Goal: Task Accomplishment & Management: Use online tool/utility

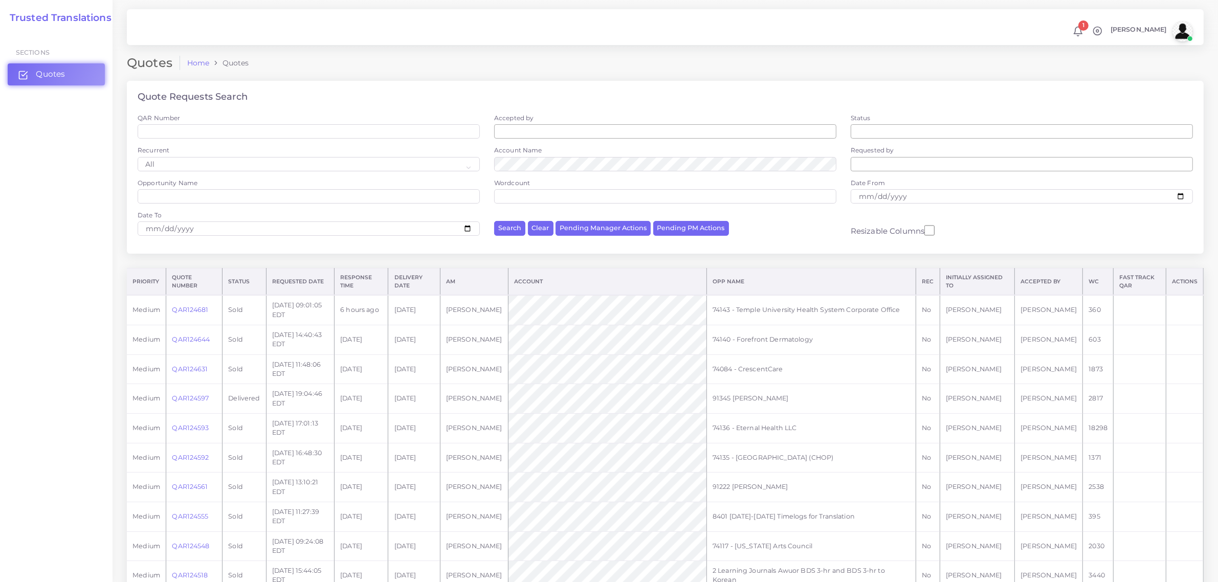
click at [39, 63] on link "Quotes" at bounding box center [56, 73] width 97 height 21
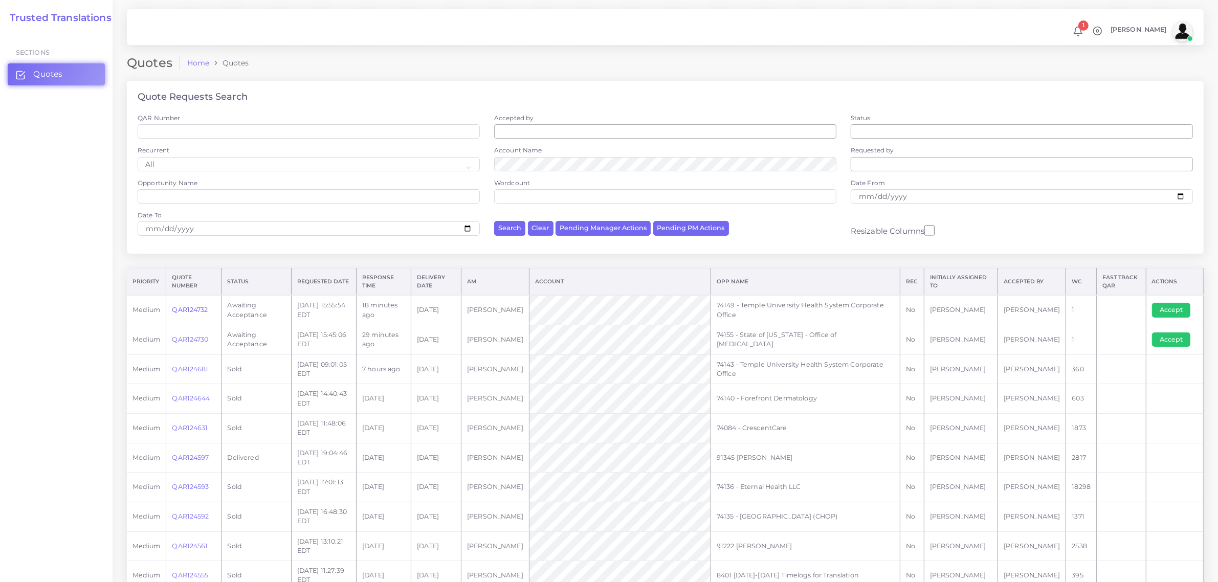
click at [192, 306] on link "QAR124732" at bounding box center [190, 310] width 36 height 8
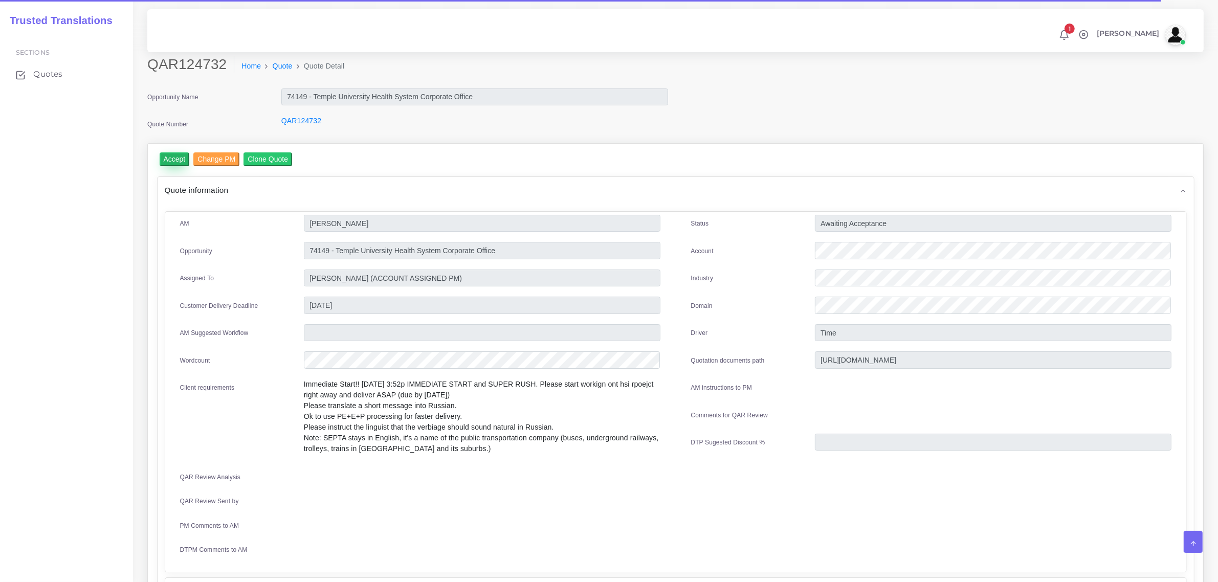
click at [170, 162] on input "Accept" at bounding box center [175, 159] width 30 height 14
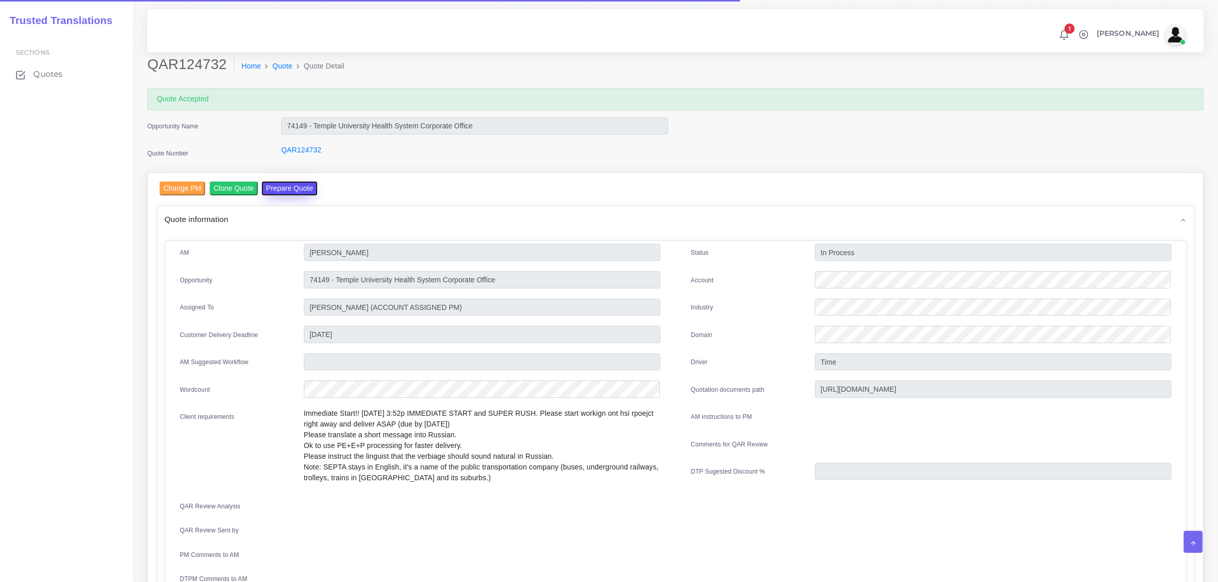
click at [278, 188] on button "Prepare Quote" at bounding box center [289, 189] width 55 height 14
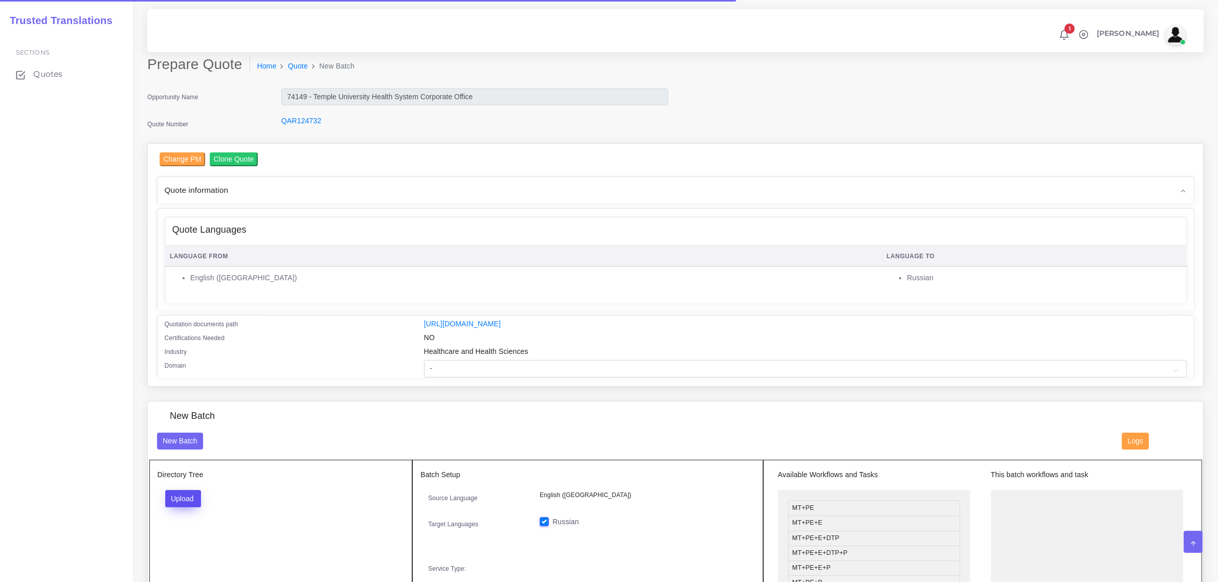
click at [185, 494] on button "Upload" at bounding box center [183, 498] width 36 height 17
click at [189, 536] on label "Files" at bounding box center [201, 537] width 71 height 13
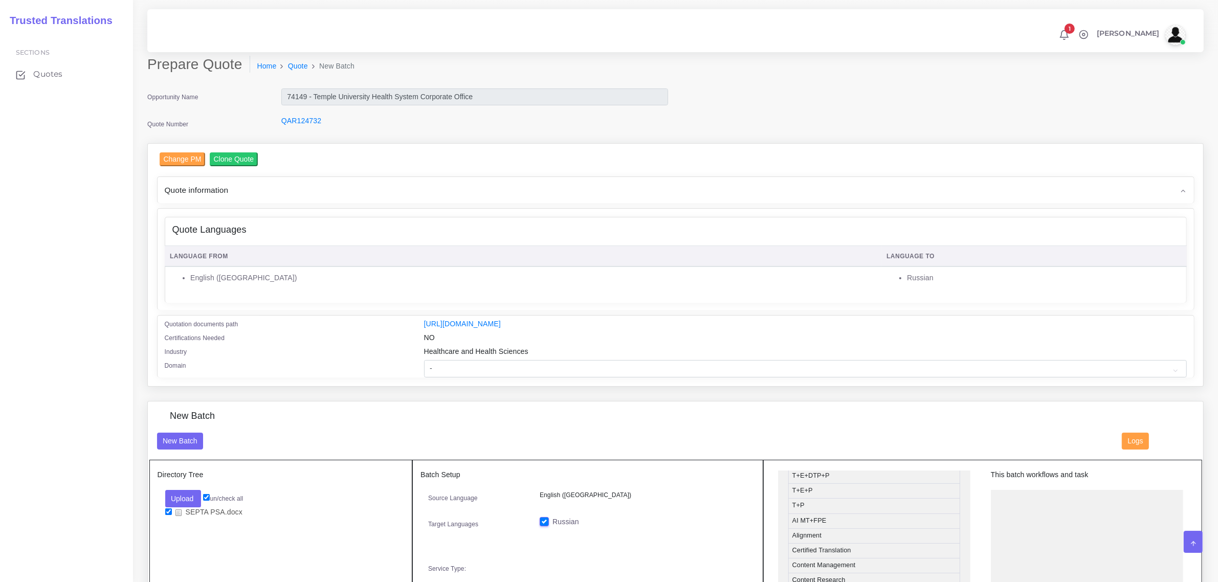
scroll to position [225, 0]
drag, startPoint x: 862, startPoint y: 477, endPoint x: 859, endPoint y: 488, distance: 11.5
drag, startPoint x: 851, startPoint y: 527, endPoint x: 1059, endPoint y: 500, distance: 209.9
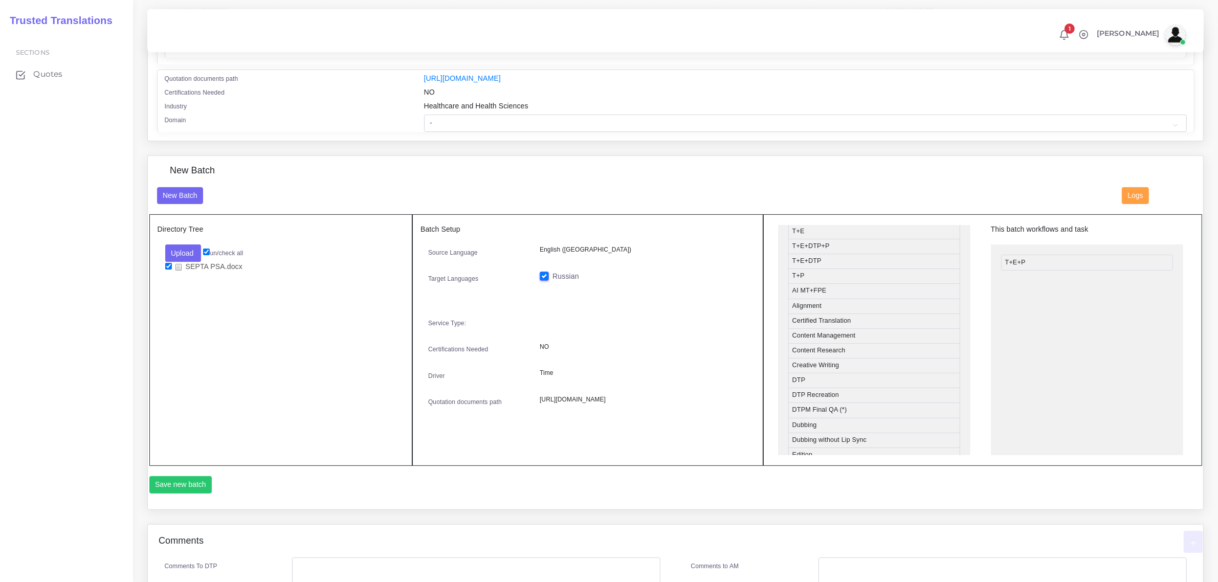
scroll to position [256, 0]
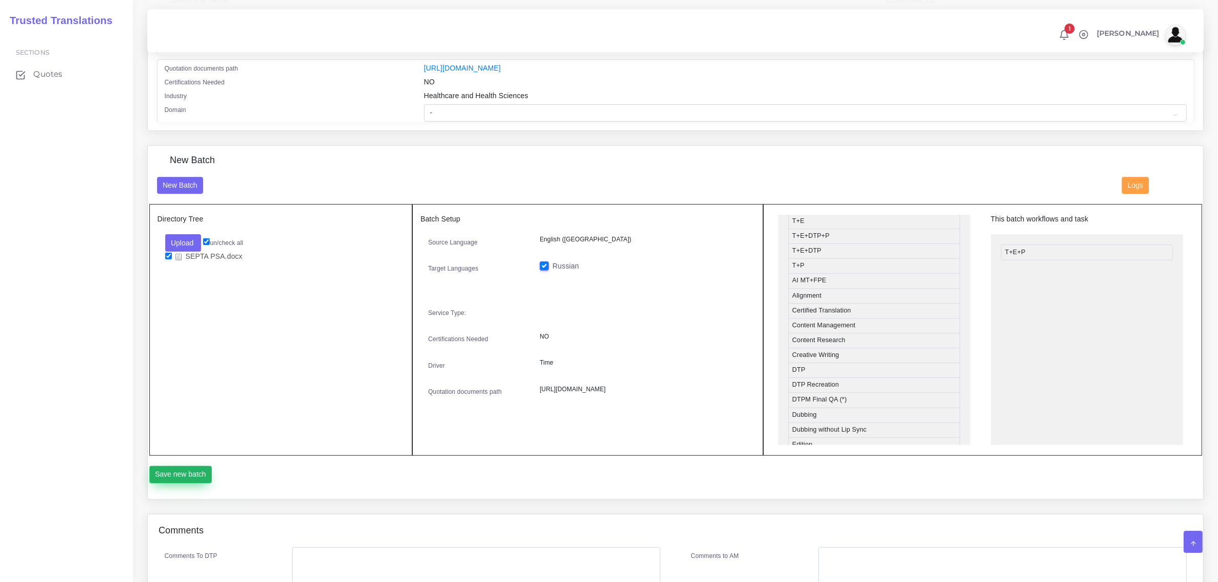
click at [196, 471] on button "Save new batch" at bounding box center [180, 474] width 63 height 17
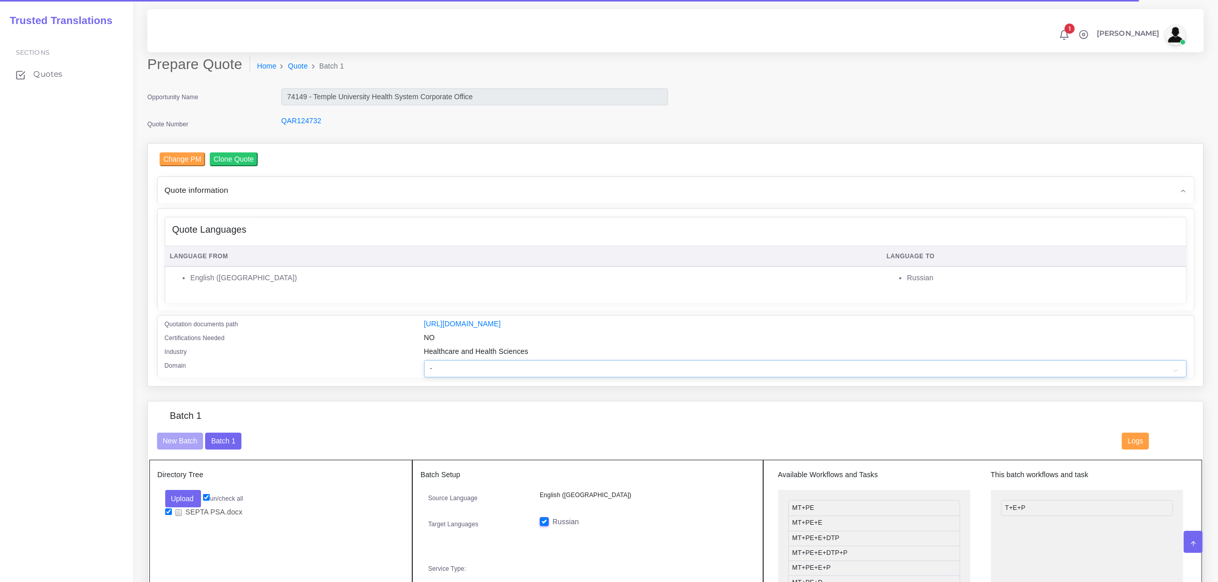
click at [452, 368] on select "- Advertising and Media Agriculture, Forestry and Fishing Architecture, Buildin…" at bounding box center [805, 368] width 763 height 17
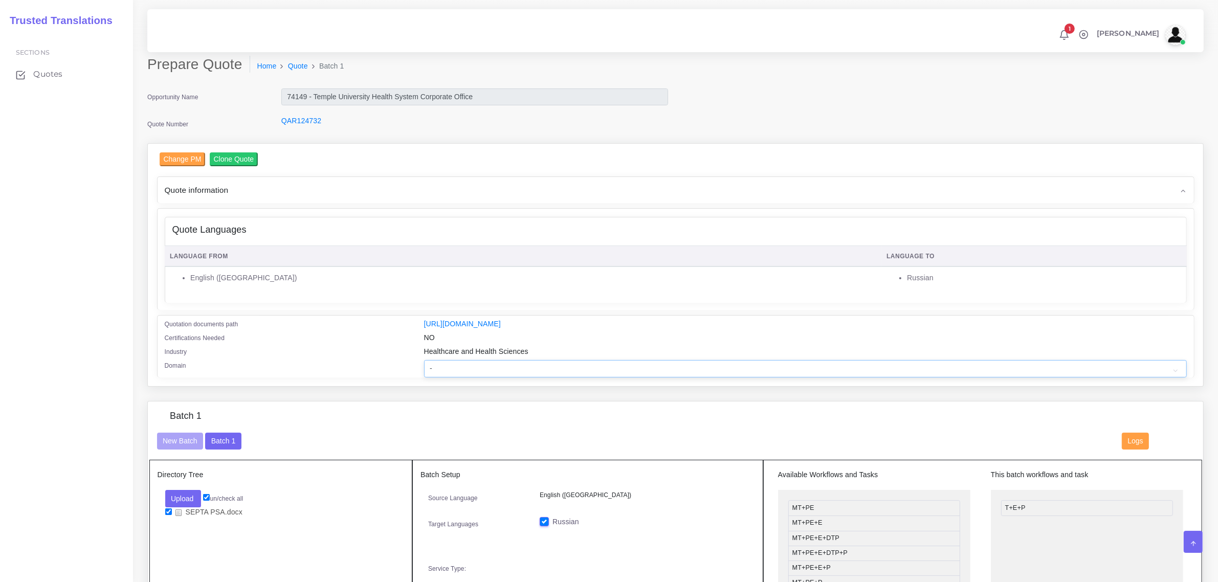
select select "Healthcare and Health Sciences"
click at [424, 360] on select "- Advertising and Media Agriculture, Forestry and Fishing Architecture, Buildin…" at bounding box center [805, 368] width 763 height 17
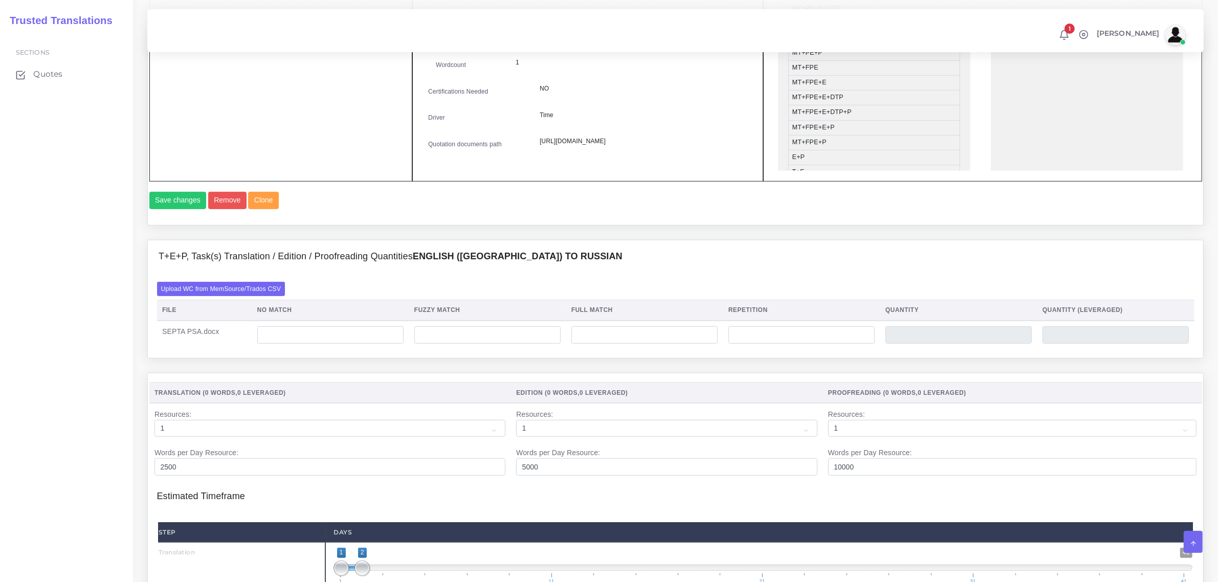
scroll to position [575, 0]
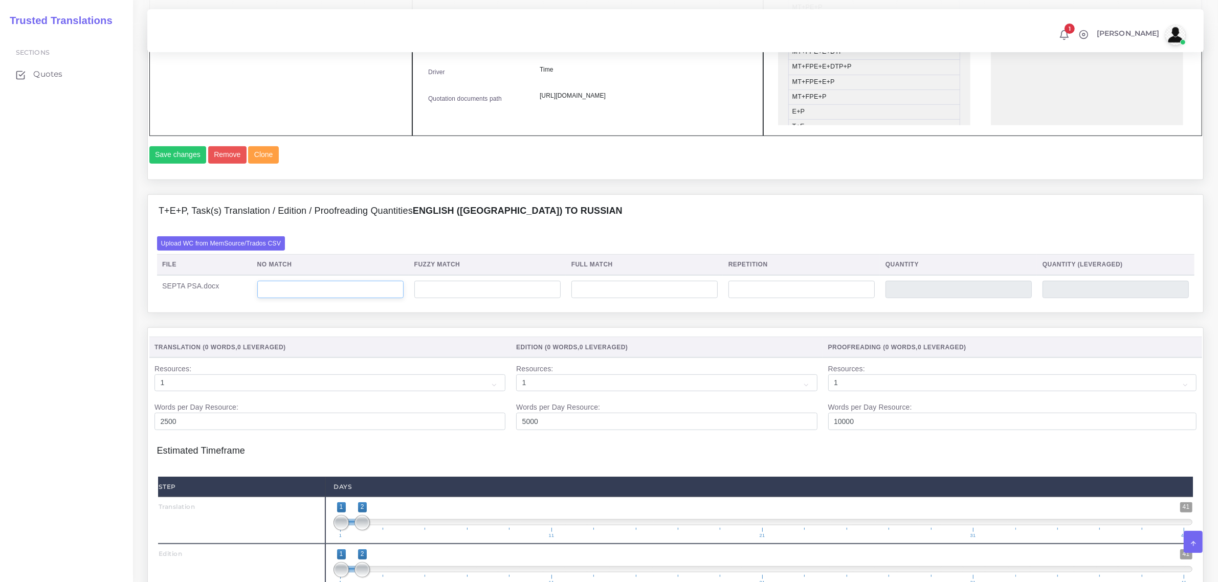
click at [332, 298] on input "number" at bounding box center [330, 289] width 146 height 17
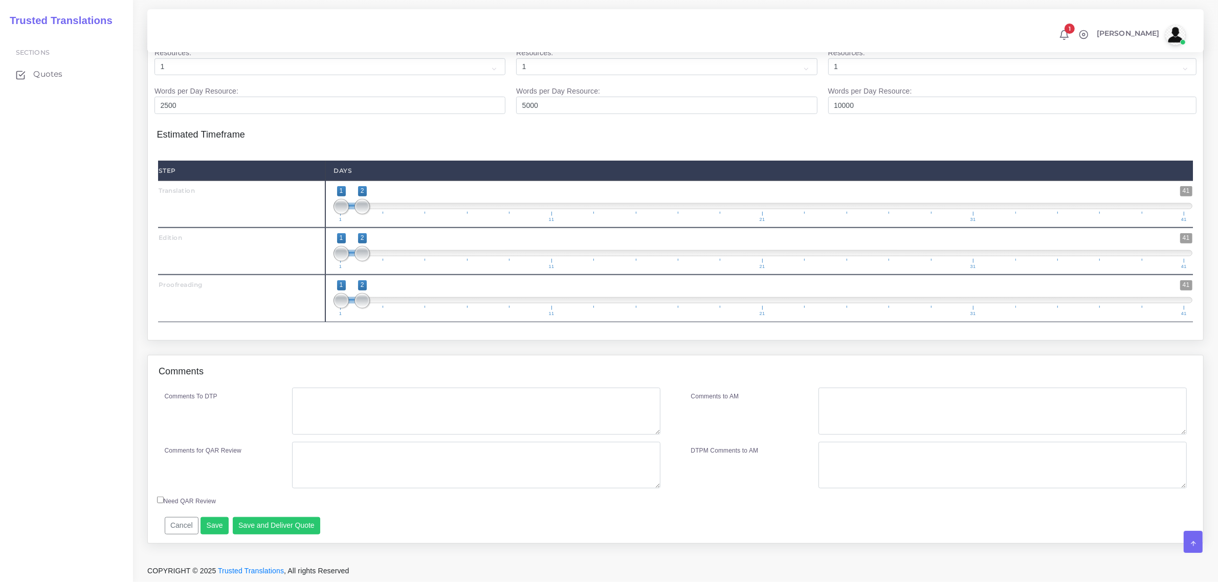
scroll to position [914, 0]
type input "11"
type input "1;1"
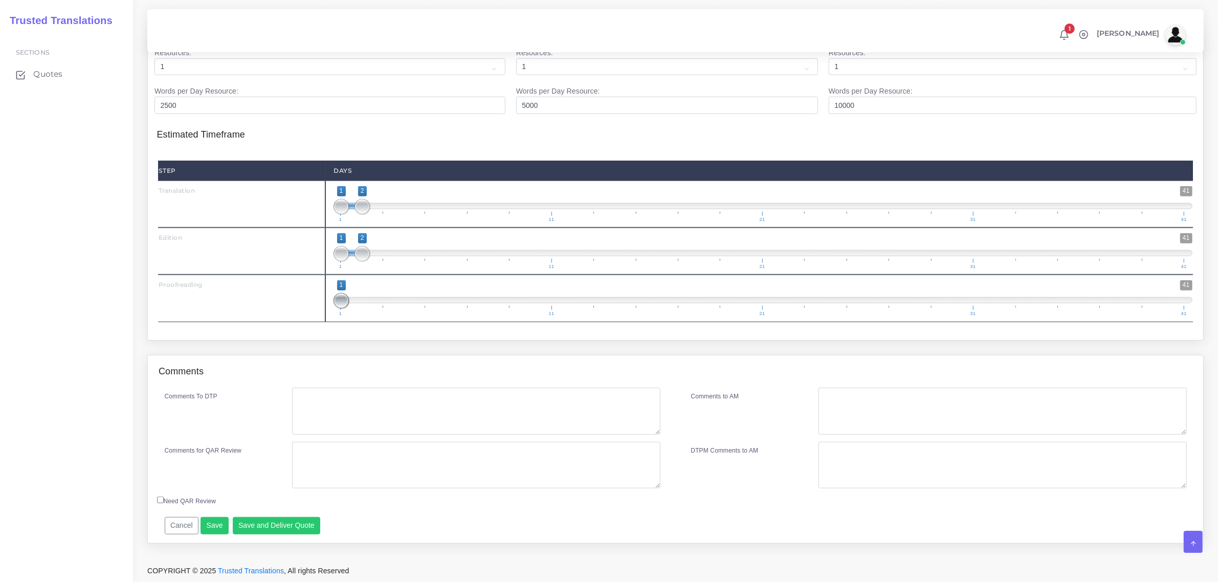
drag, startPoint x: 365, startPoint y: 296, endPoint x: 367, endPoint y: 259, distance: 36.4
click at [347, 296] on span at bounding box center [340, 300] width 15 height 15
type input "1;1"
drag, startPoint x: 365, startPoint y: 256, endPoint x: 353, endPoint y: 216, distance: 41.6
click at [352, 238] on span "1 41 1 1 1 — 1 1 11 21 31 41" at bounding box center [762, 251] width 859 height 36
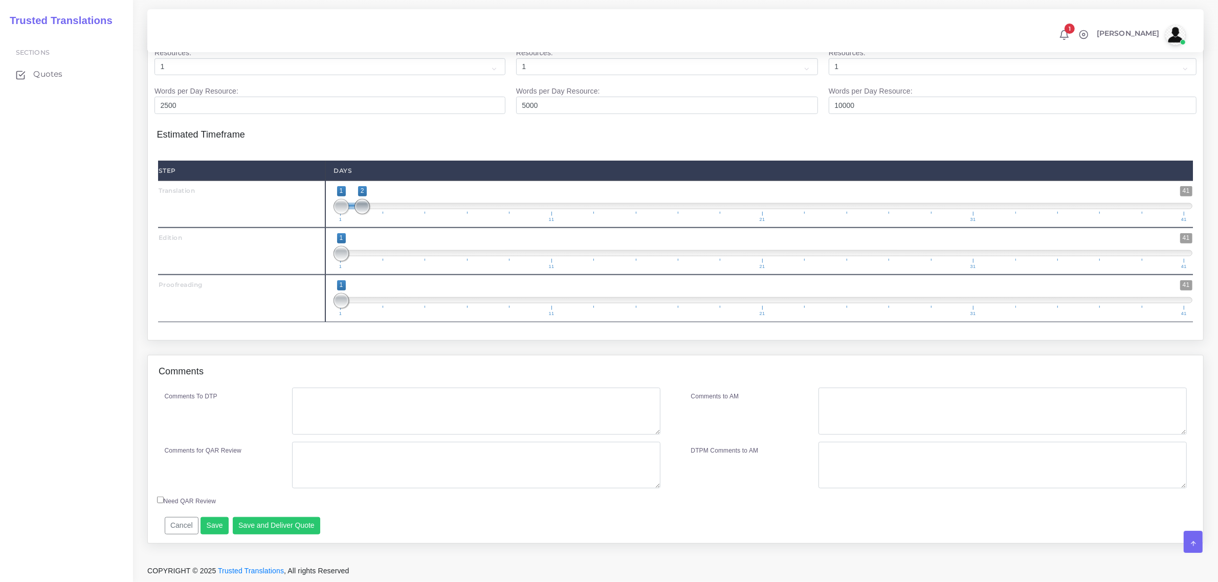
type input "1;1"
drag, startPoint x: 359, startPoint y: 206, endPoint x: 312, endPoint y: 333, distance: 136.1
click at [339, 210] on span at bounding box center [340, 206] width 15 height 15
click at [280, 525] on button "Save and Deliver Quote" at bounding box center [277, 525] width 88 height 17
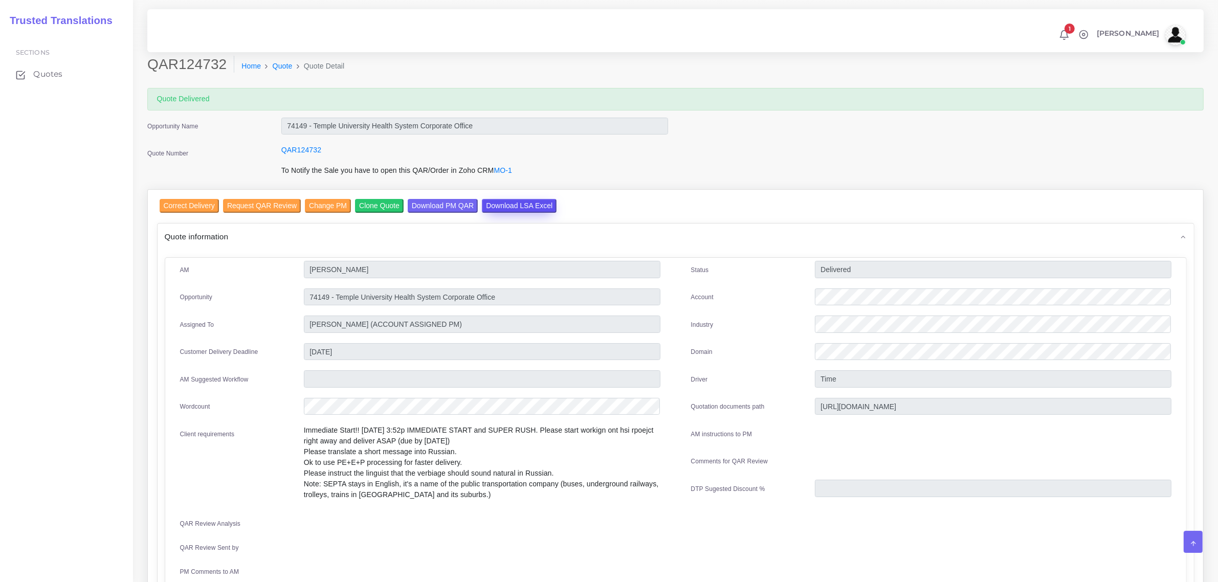
click at [516, 199] on input "Download LSA Excel" at bounding box center [519, 206] width 75 height 14
drag, startPoint x: 149, startPoint y: 65, endPoint x: 219, endPoint y: 68, distance: 69.6
click at [219, 68] on h2 "QAR124732" at bounding box center [190, 64] width 87 height 17
copy h2 "QAR124732"
